Goal: Navigation & Orientation: Find specific page/section

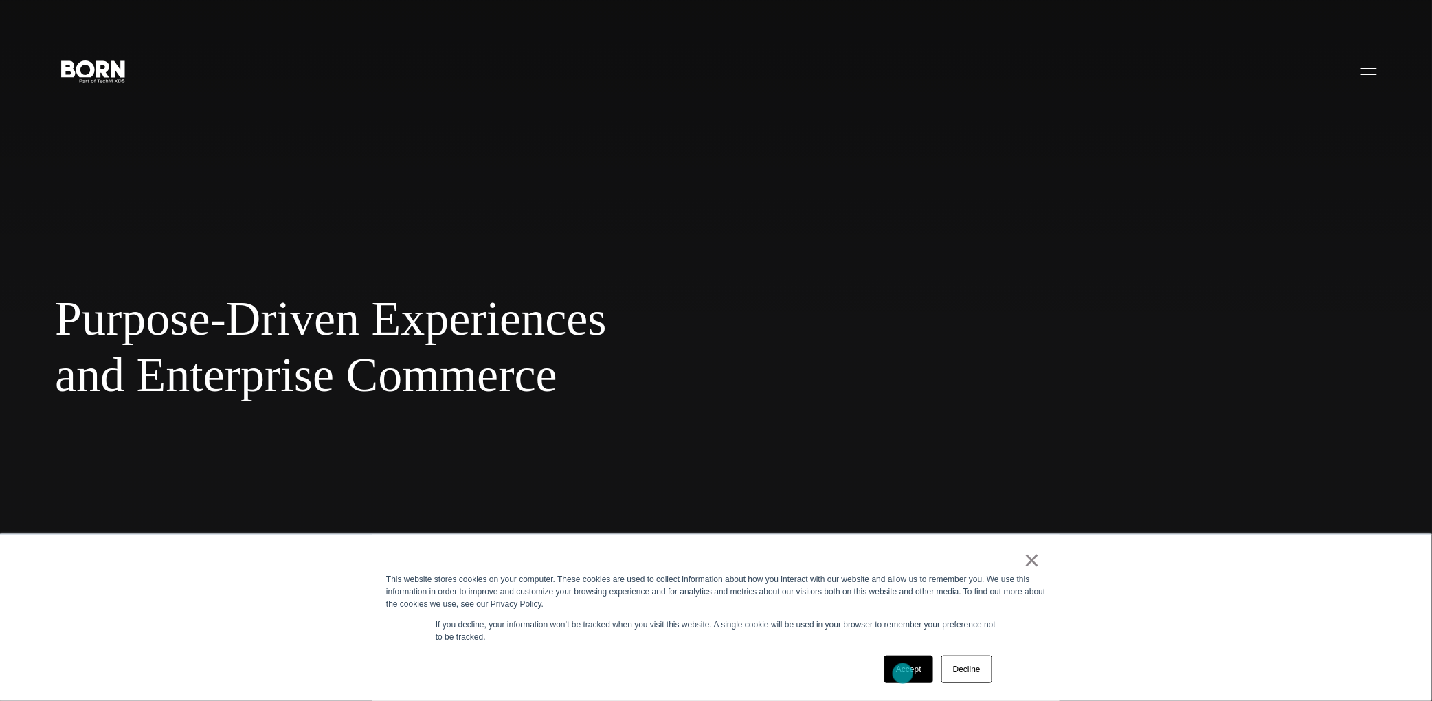
click at [903, 674] on link "Accept" at bounding box center [908, 669] width 49 height 27
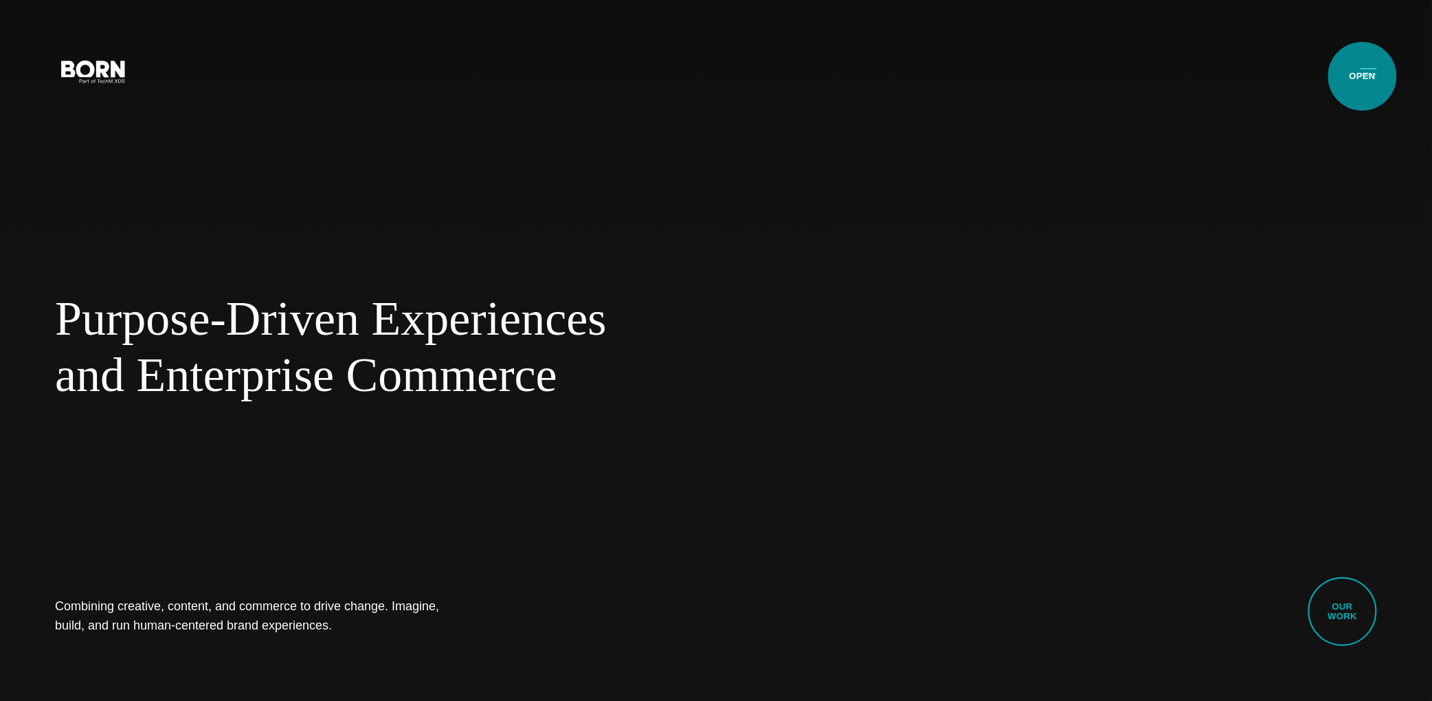
click at [1367, 73] on button "Primary Menu" at bounding box center [1369, 70] width 33 height 29
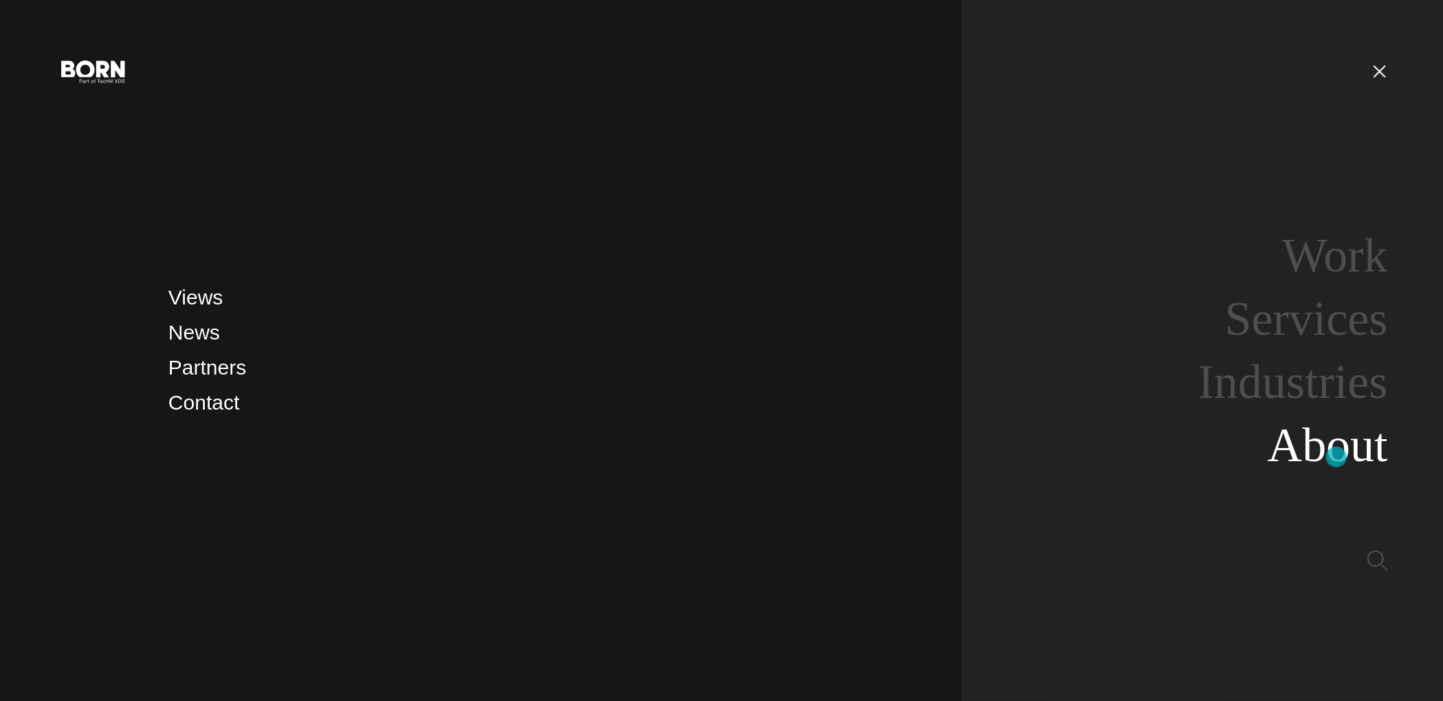
click at [1336, 457] on link "About" at bounding box center [1327, 445] width 120 height 53
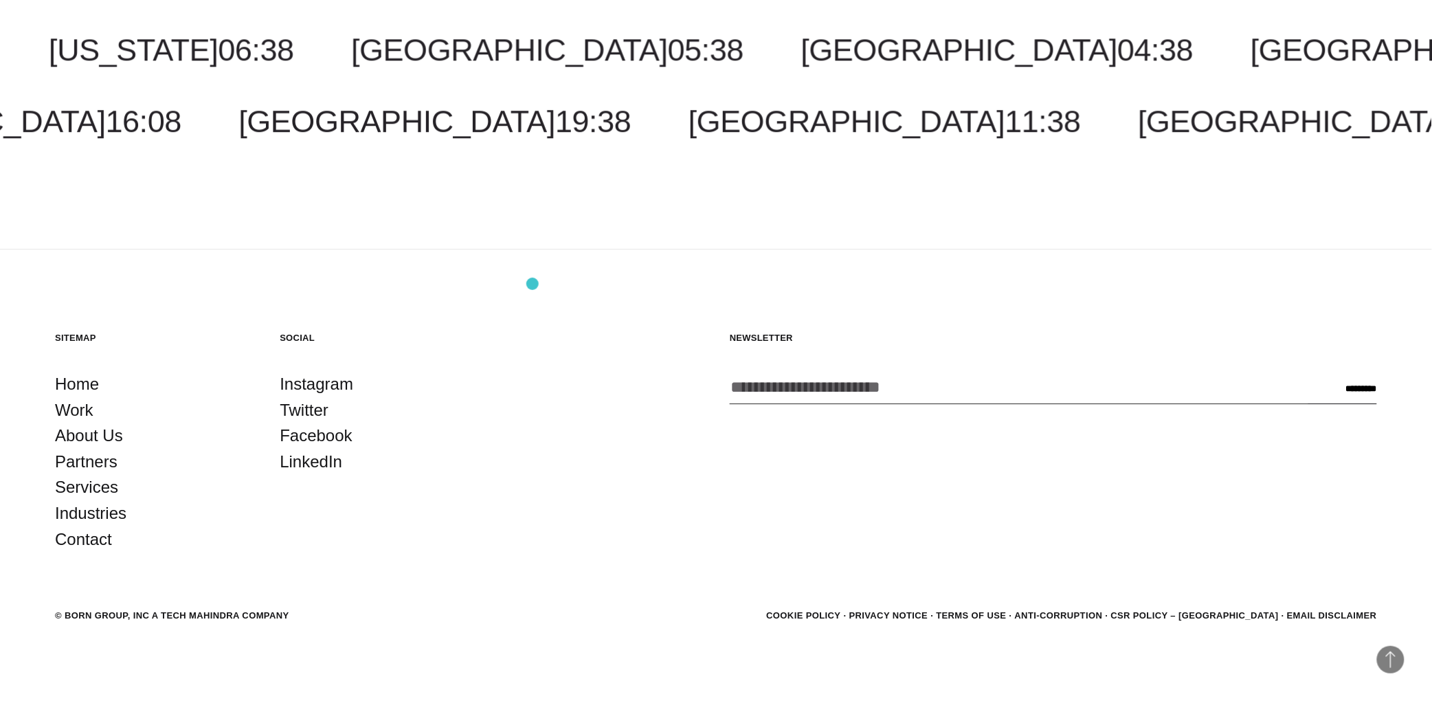
scroll to position [5510, 0]
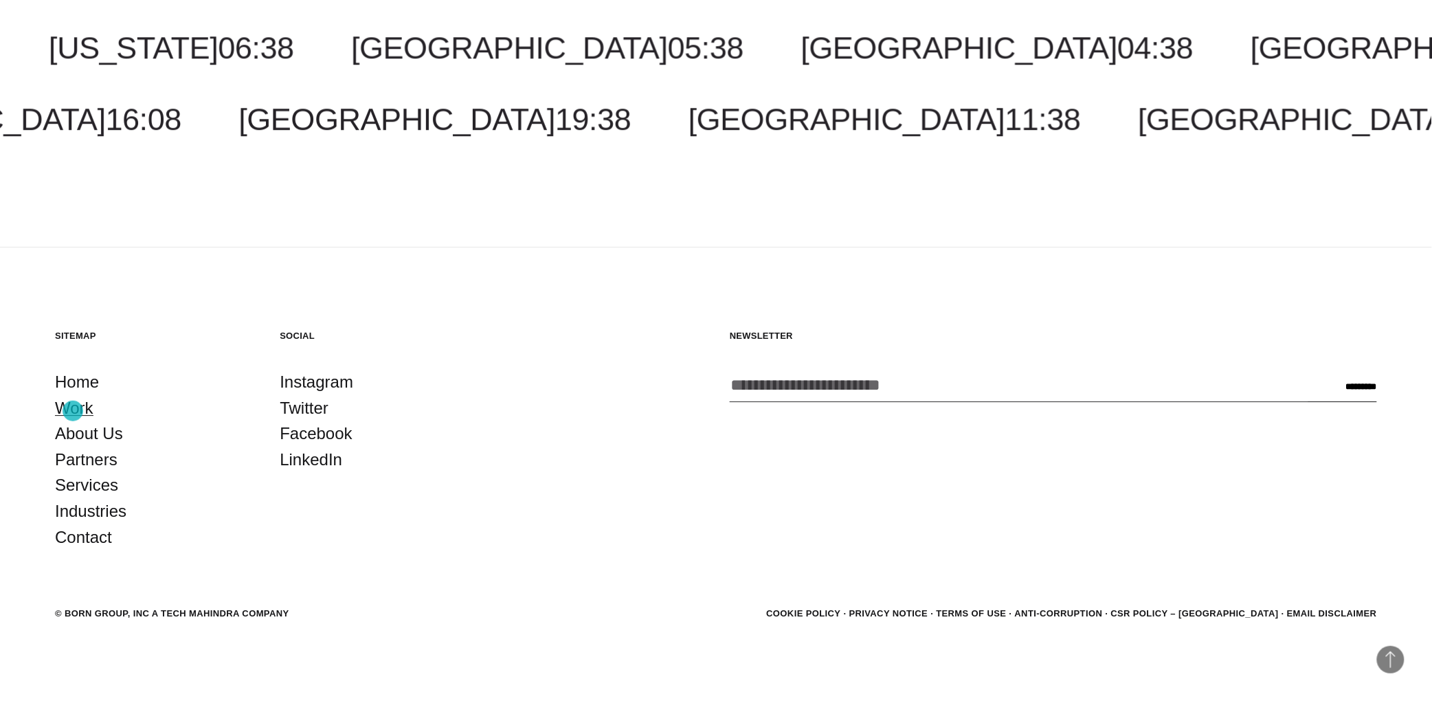
click at [73, 410] on link "Work" at bounding box center [74, 408] width 38 height 26
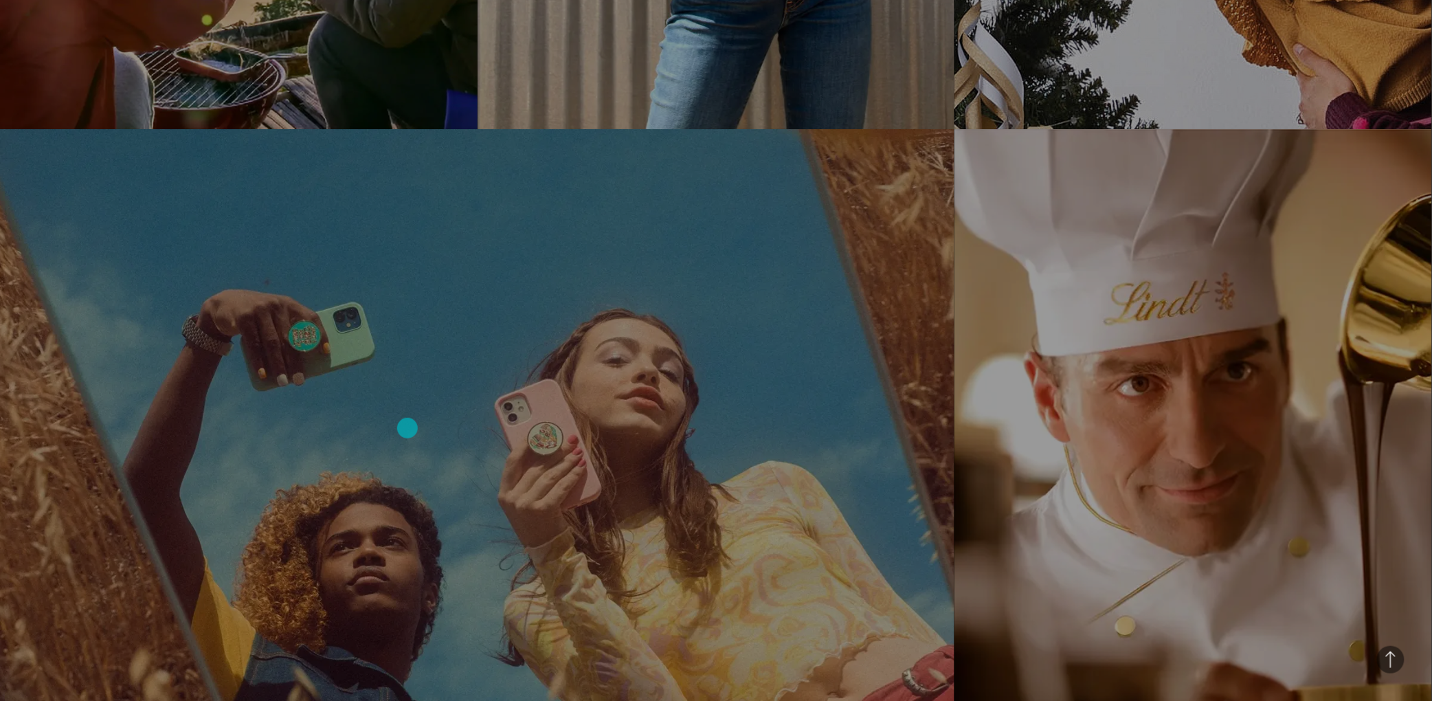
scroll to position [2268, 0]
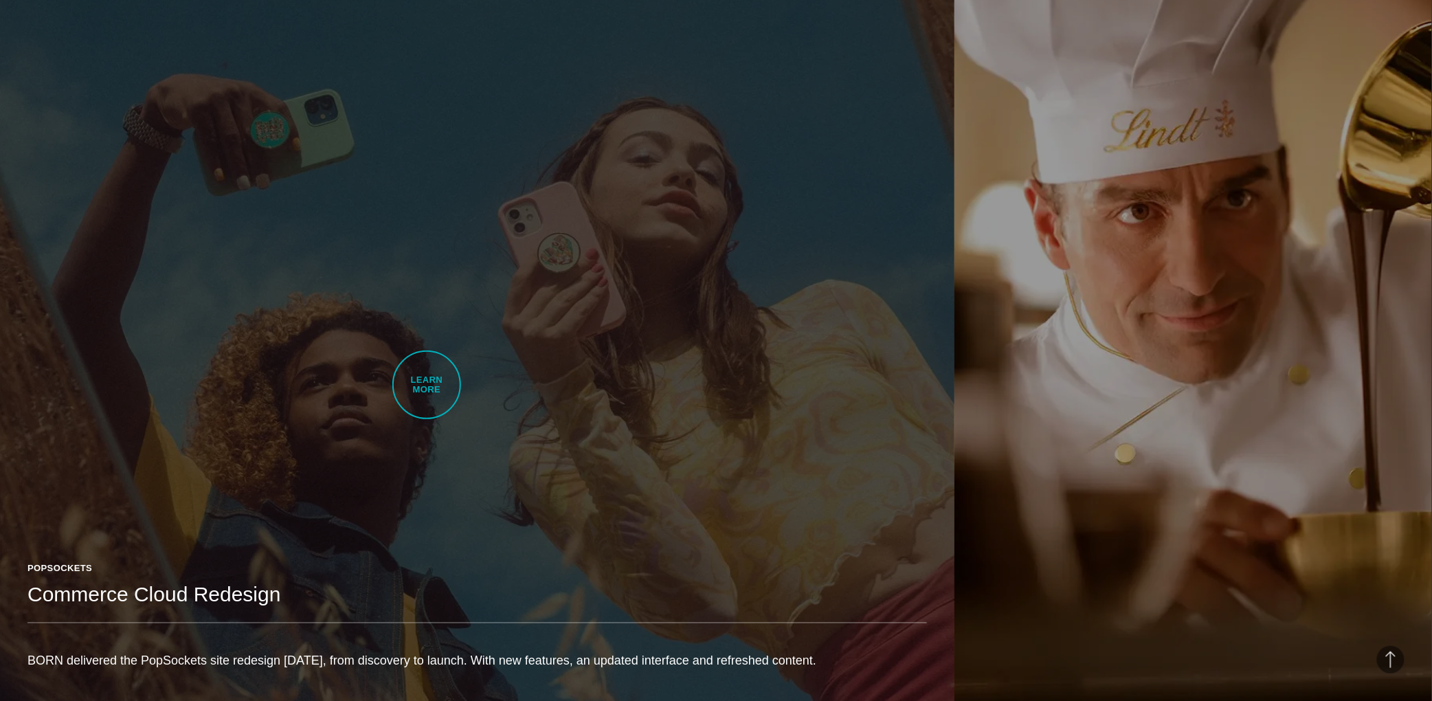
click at [427, 385] on link "PopSockets Commerce Cloud Redesign BORN delivered the PopSockets site redesign …" at bounding box center [477, 333] width 955 height 752
